Goal: Information Seeking & Learning: Learn about a topic

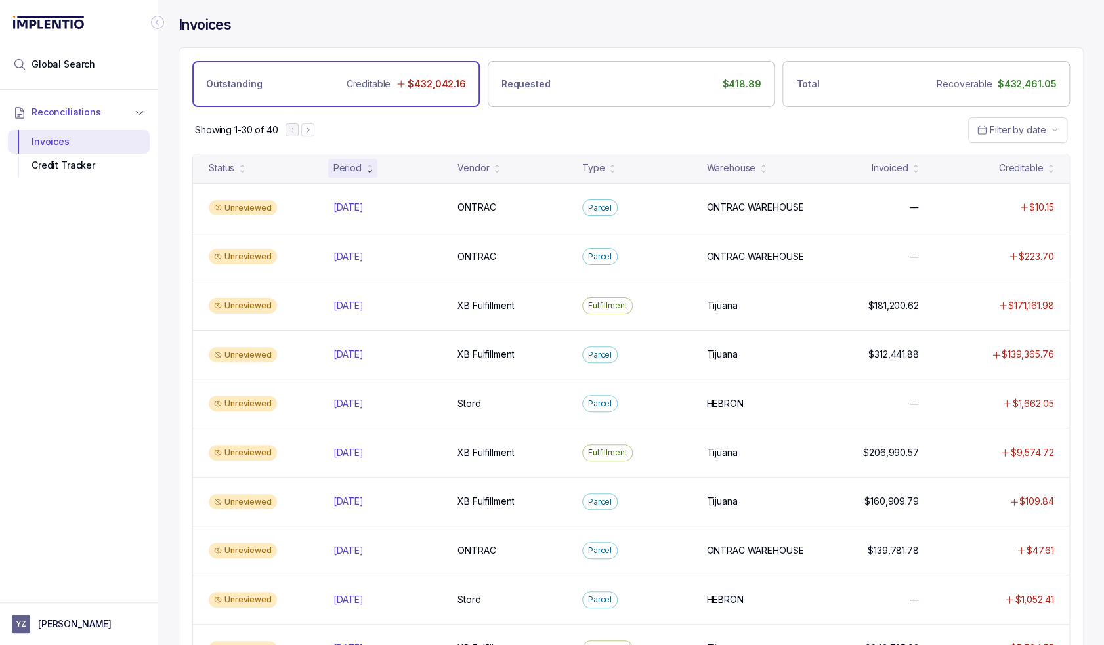
click at [473, 135] on div "Showing 1-30 of 40 Filter by date" at bounding box center [631, 130] width 904 height 46
click at [81, 633] on button "YZ [PERSON_NAME]" at bounding box center [79, 624] width 134 height 18
click at [56, 469] on div "Reconciliations Invoices Credit Tracker" at bounding box center [79, 342] width 158 height 505
click at [93, 66] on li "Global Search" at bounding box center [79, 64] width 142 height 29
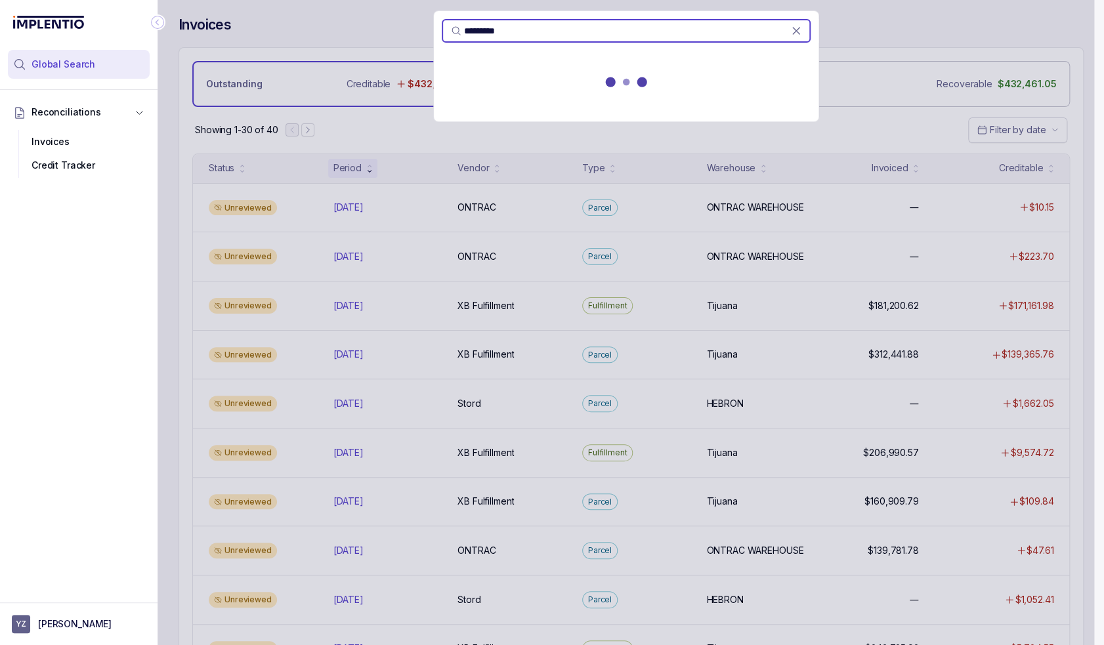
type input "*********"
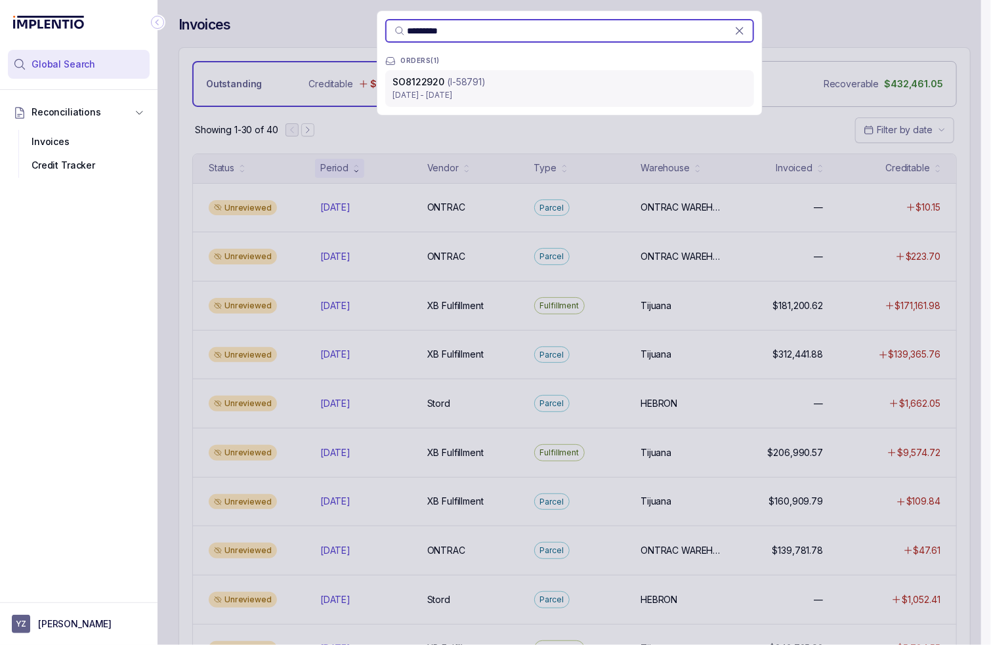
click at [517, 83] on div "SO8122920 (I-58791)" at bounding box center [569, 82] width 353 height 13
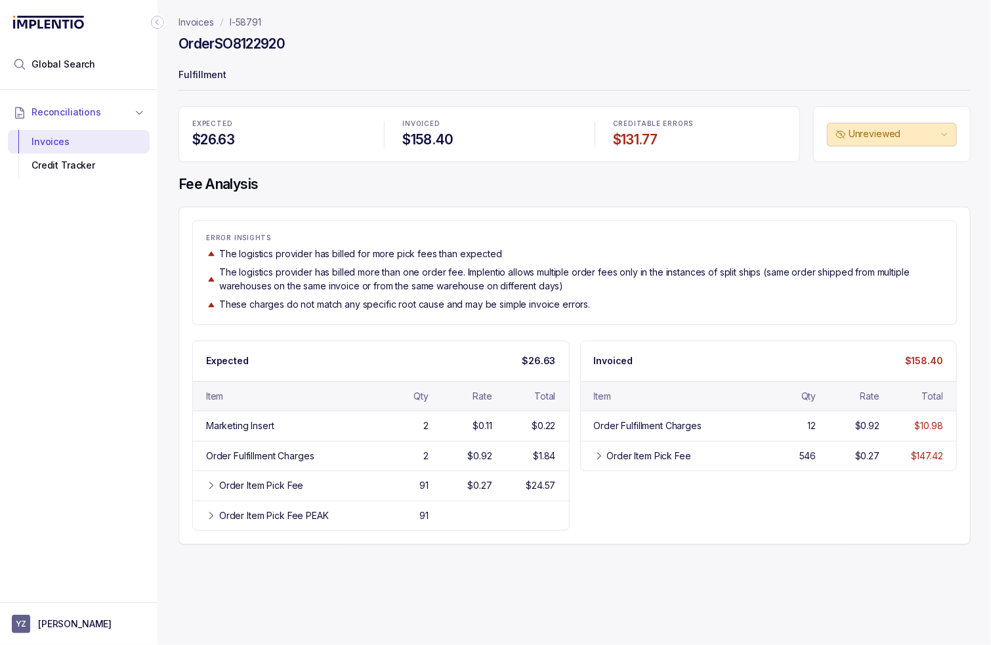
click at [406, 292] on p "The logistics provider has billed more than one order fee. Implentio allows mul…" at bounding box center [581, 279] width 724 height 27
click at [408, 293] on div "ERROR INSIGHTS The logistics provider has billed for more pick fees than expect…" at bounding box center [575, 272] width 764 height 77
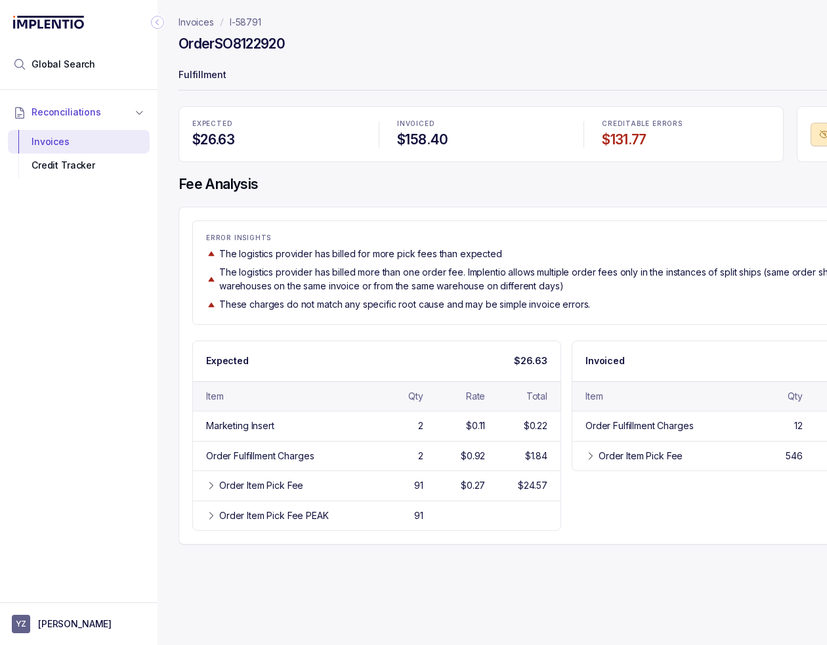
drag, startPoint x: 485, startPoint y: 22, endPoint x: 504, endPoint y: 7, distance: 24.3
click at [485, 22] on nav "Invoices I-58791" at bounding box center [567, 22] width 776 height 13
